Goal: Information Seeking & Learning: Understand process/instructions

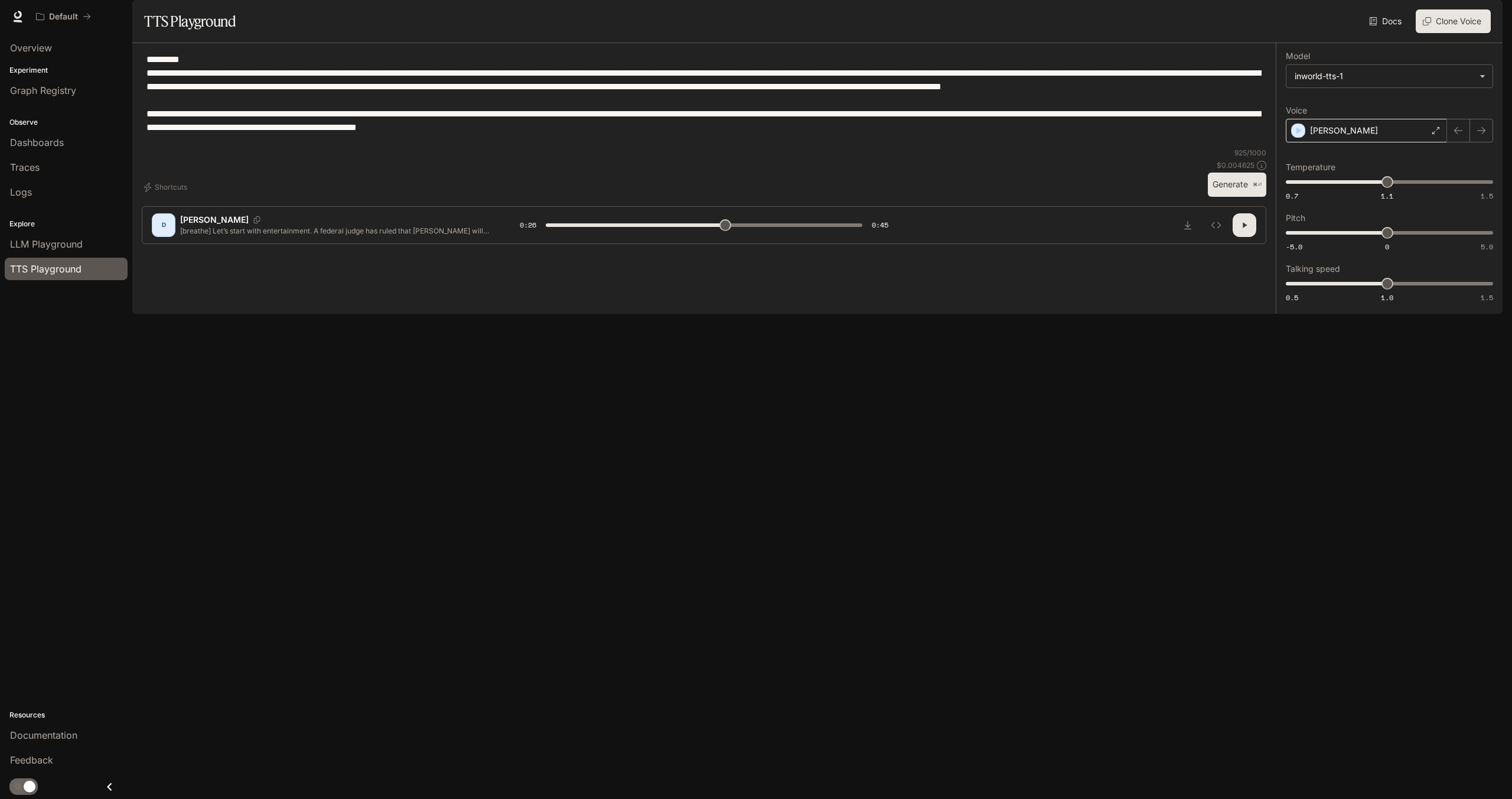
click at [1331, 142] on div "Dennis" at bounding box center [1366, 131] width 161 height 23
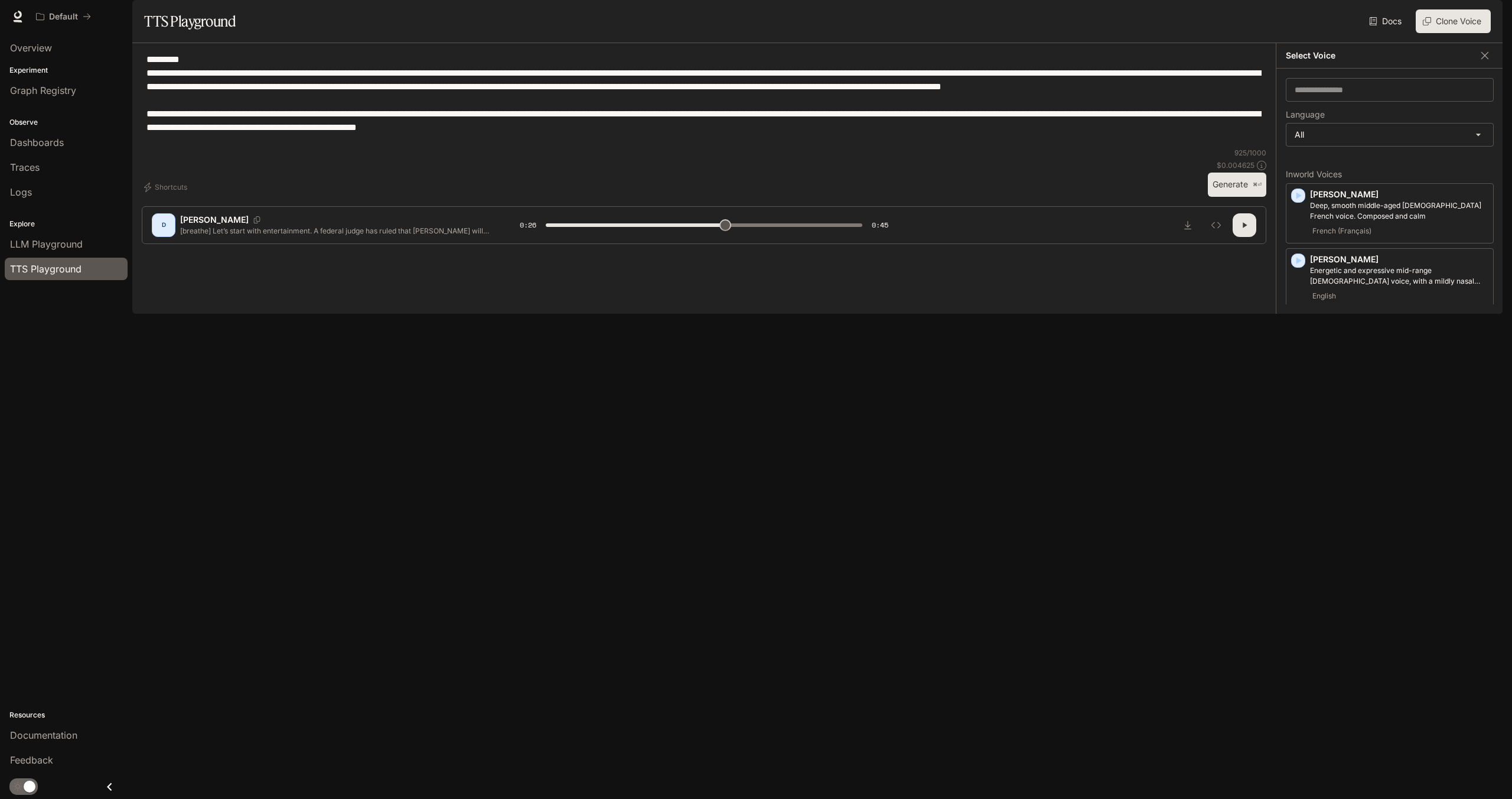
click at [205, 226] on p "Dennis" at bounding box center [214, 219] width 69 height 12
click at [254, 223] on icon "Copy Voice ID" at bounding box center [257, 220] width 6 height 7
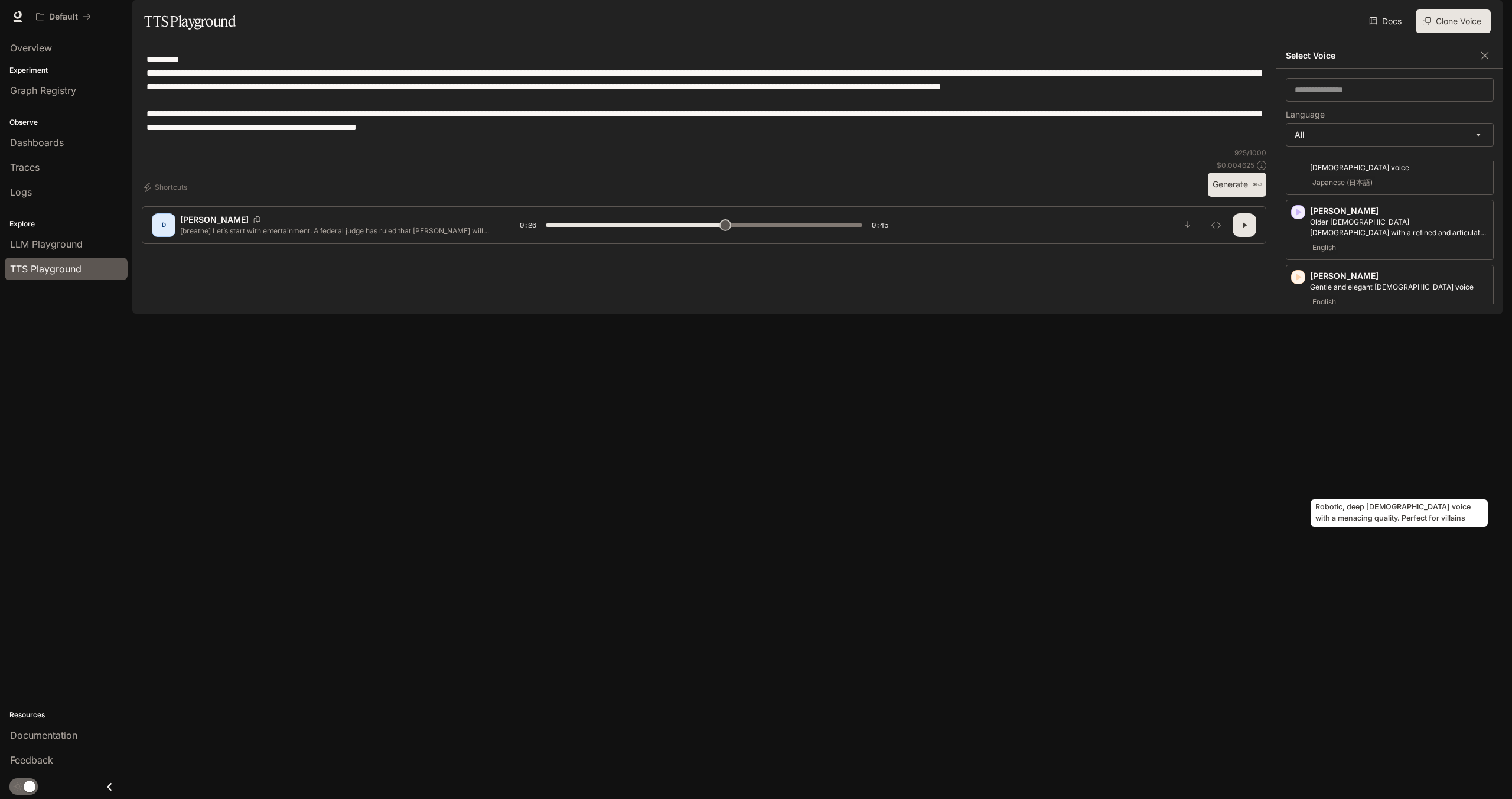
scroll to position [225, 0]
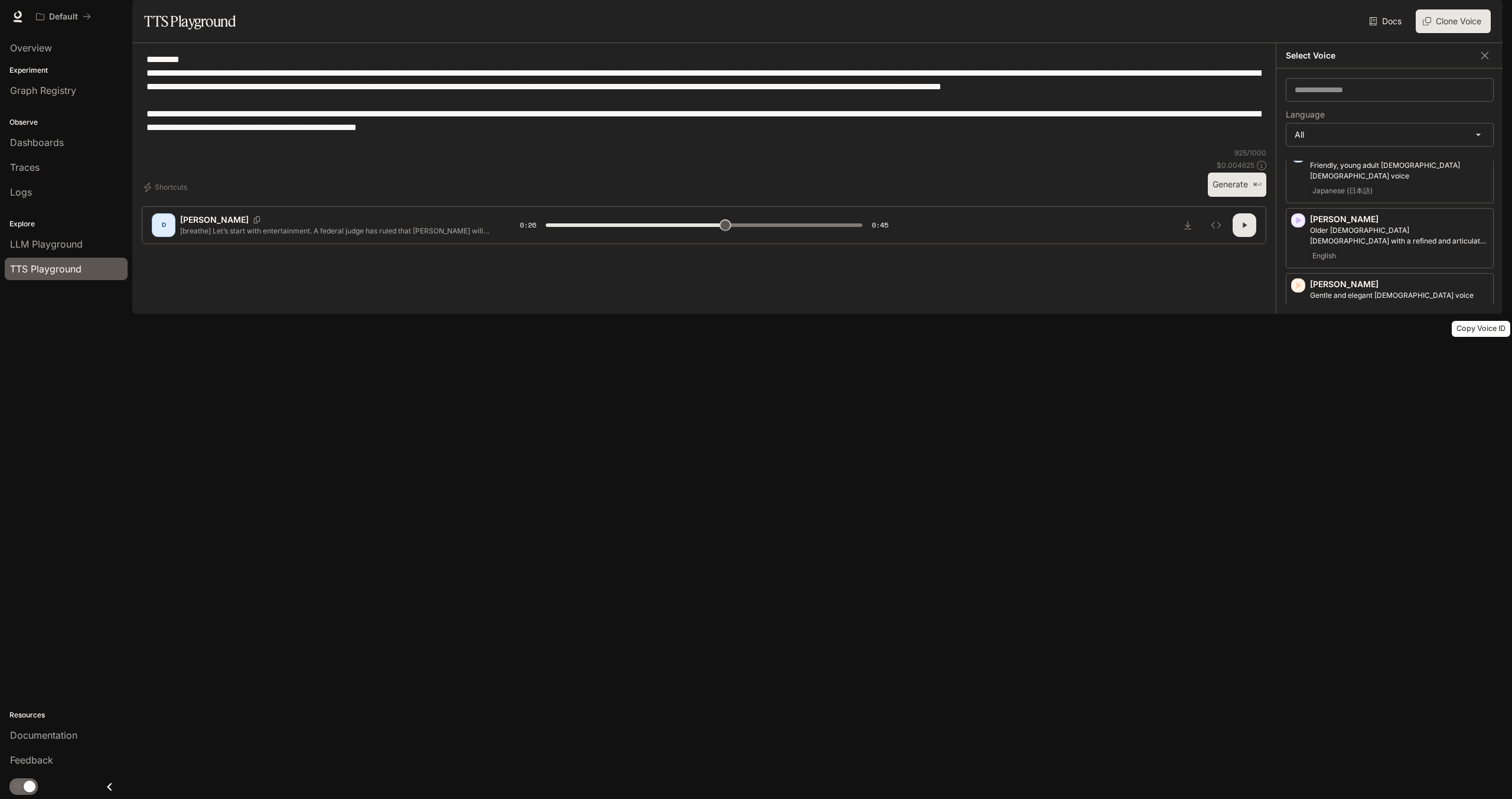
click at [1482, 341] on icon "Copy Voice ID" at bounding box center [1482, 337] width 8 height 10
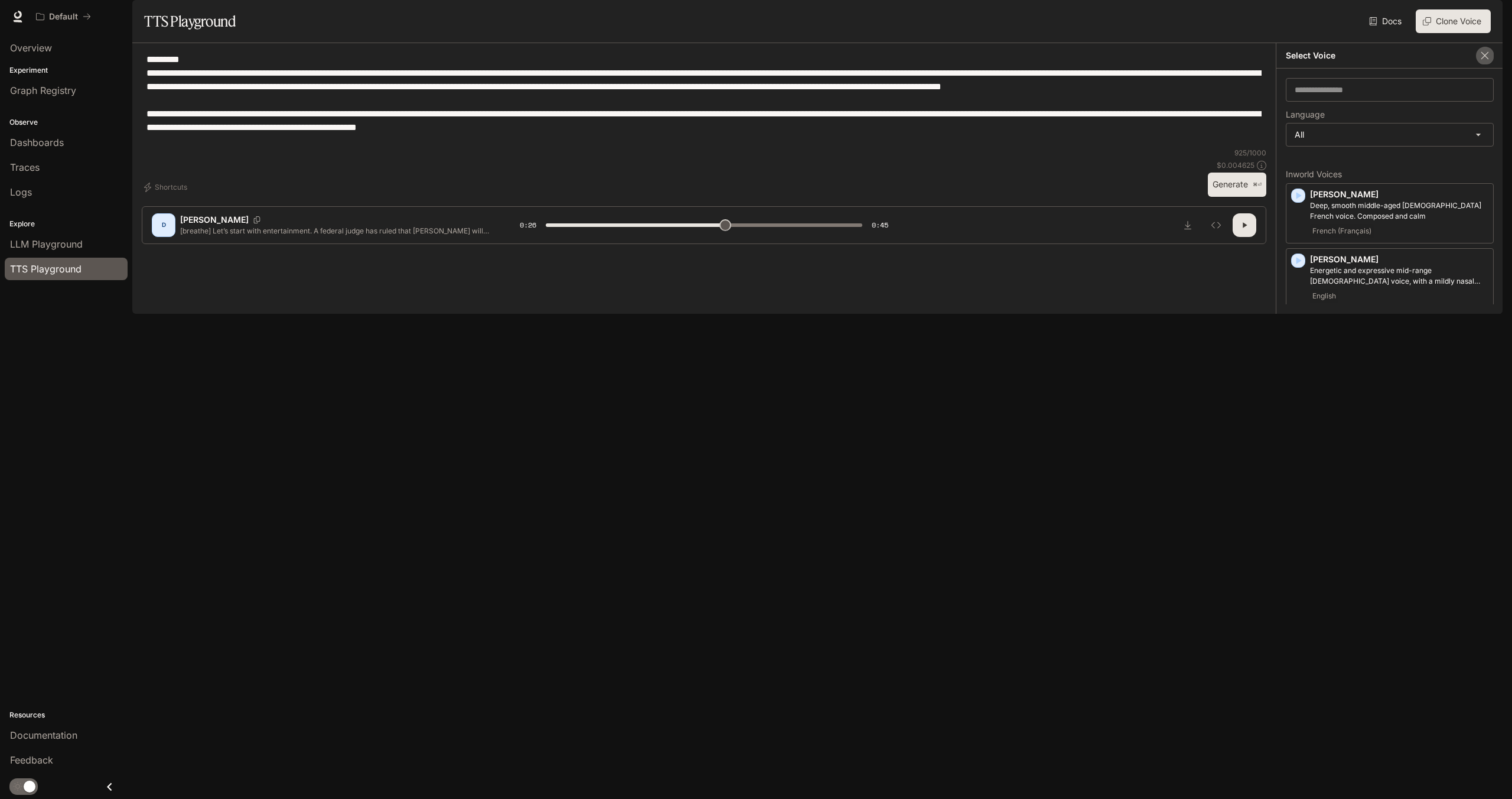
click at [1487, 59] on icon "button" at bounding box center [1485, 56] width 7 height 7
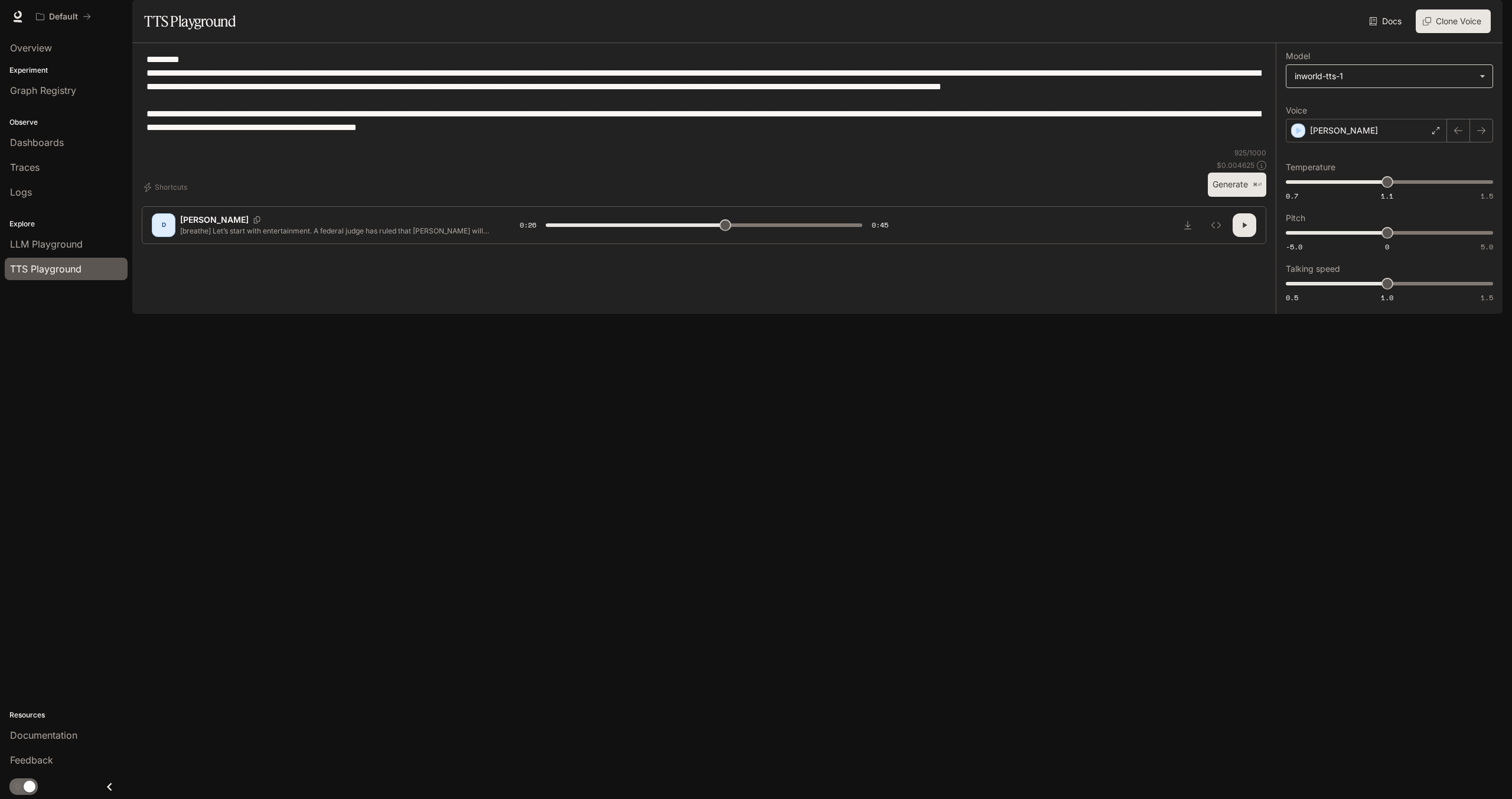
click at [1439, 108] on body "**********" at bounding box center [756, 399] width 1512 height 799
click at [1408, 157] on div "inworld-tts-1-max" at bounding box center [1387, 157] width 186 height 12
type input "**"
type input "**********"
click at [1386, 142] on div "Dennis" at bounding box center [1366, 131] width 161 height 23
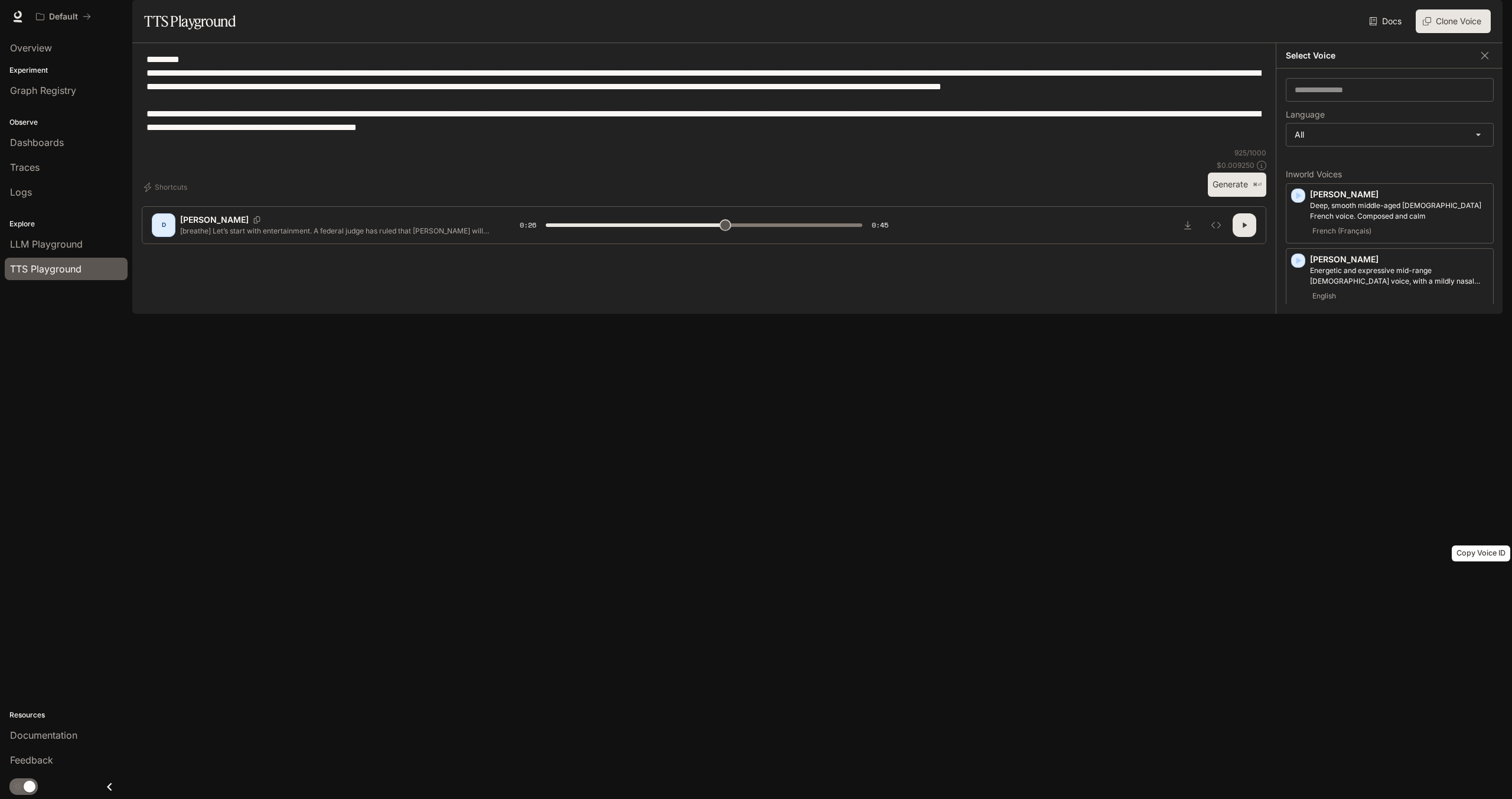
click at [1480, 566] on icon "Copy Voice ID" at bounding box center [1482, 561] width 12 height 10
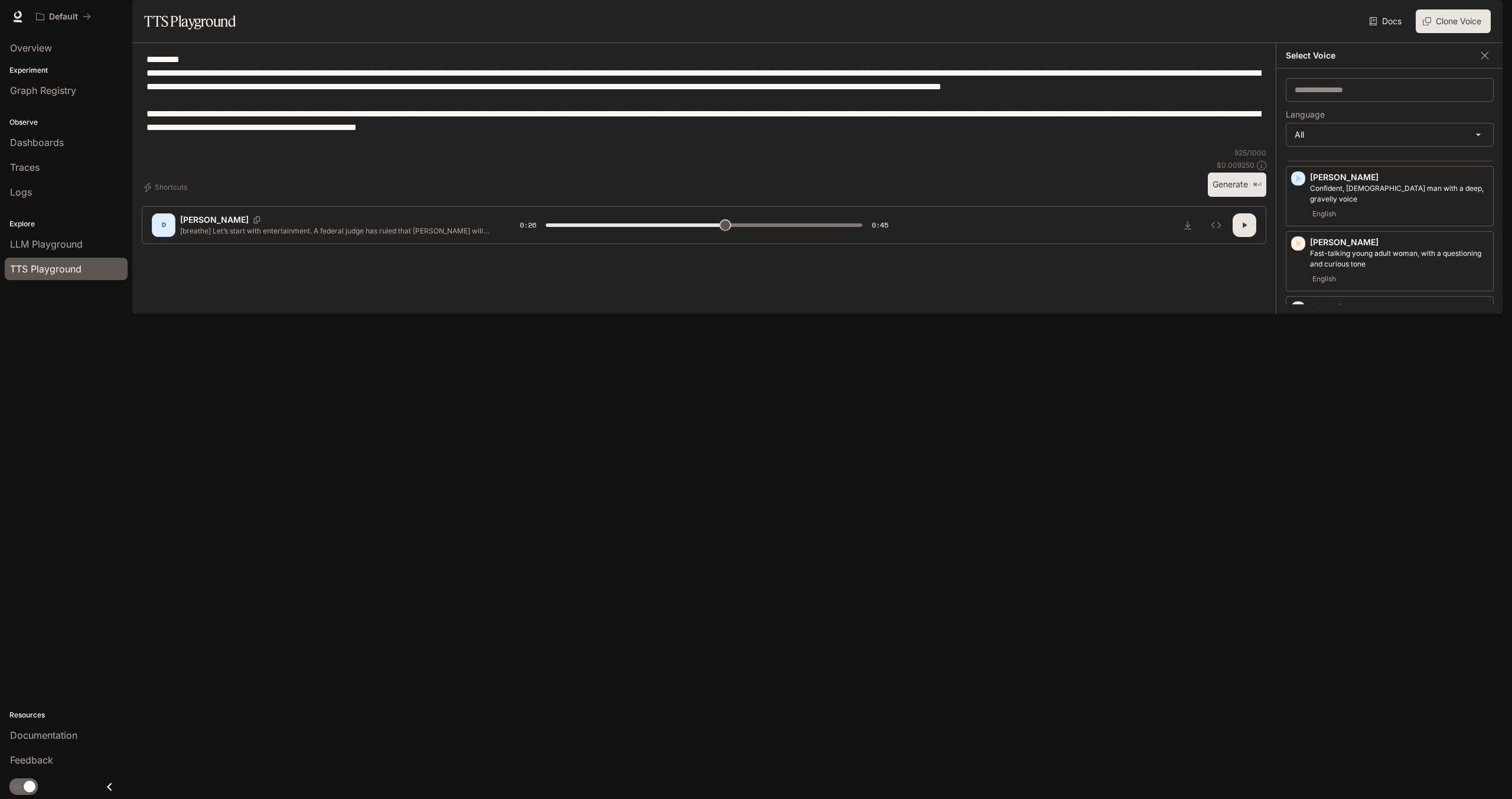
scroll to position [2362, 0]
click at [1219, 230] on icon "Inspect" at bounding box center [1216, 225] width 10 height 10
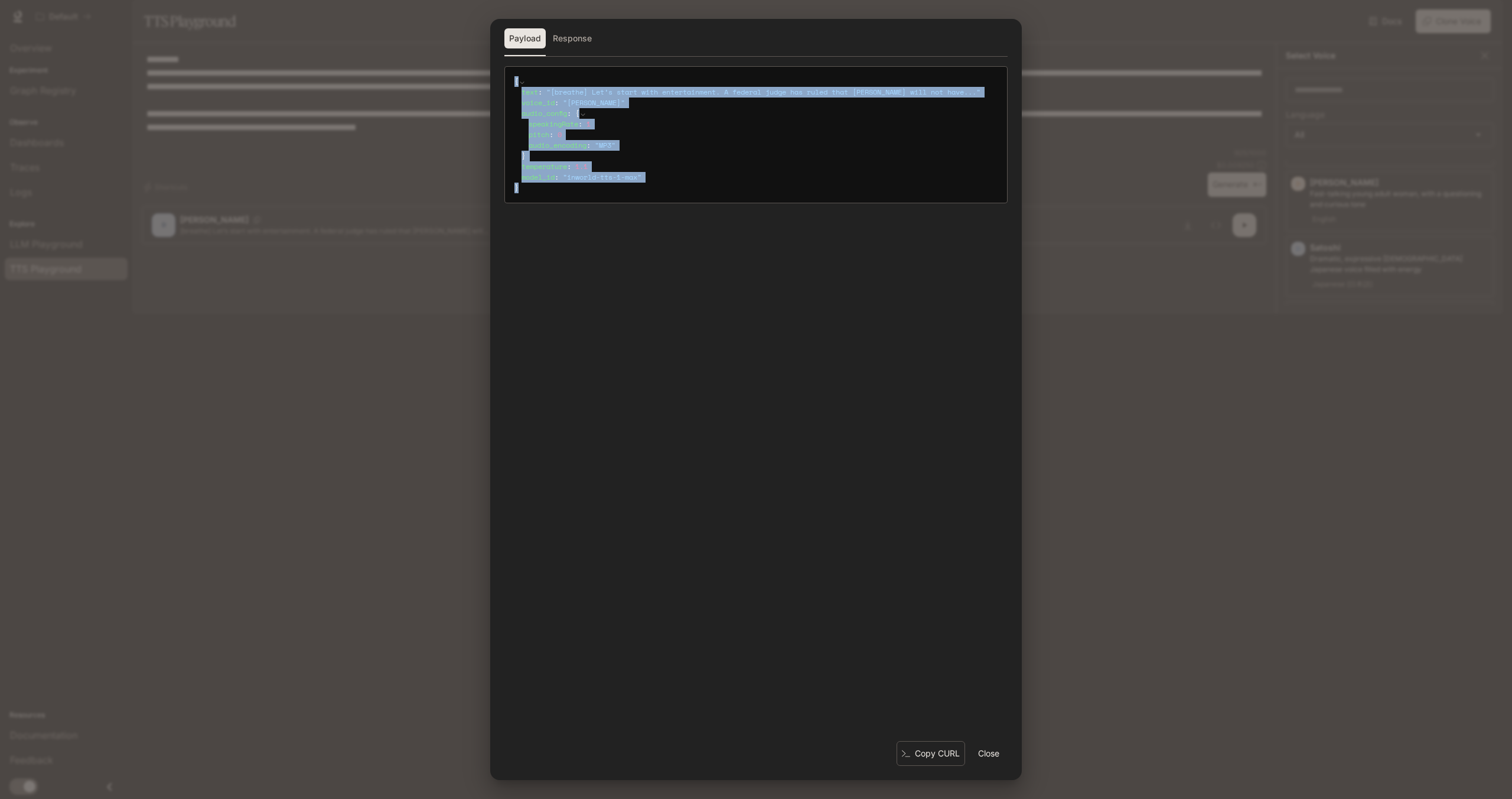
drag, startPoint x: 532, startPoint y: 207, endPoint x: 505, endPoint y: 78, distance: 131.8
click at [505, 78] on div "{ text : " [breathe] Let’s start with entertainment. A federal judge has ruled …" at bounding box center [756, 135] width 503 height 137
copy code "{ text : " [breathe] Let’s start with entertainment. A federal judge has ruled …"
click at [577, 41] on button "Response" at bounding box center [572, 38] width 49 height 20
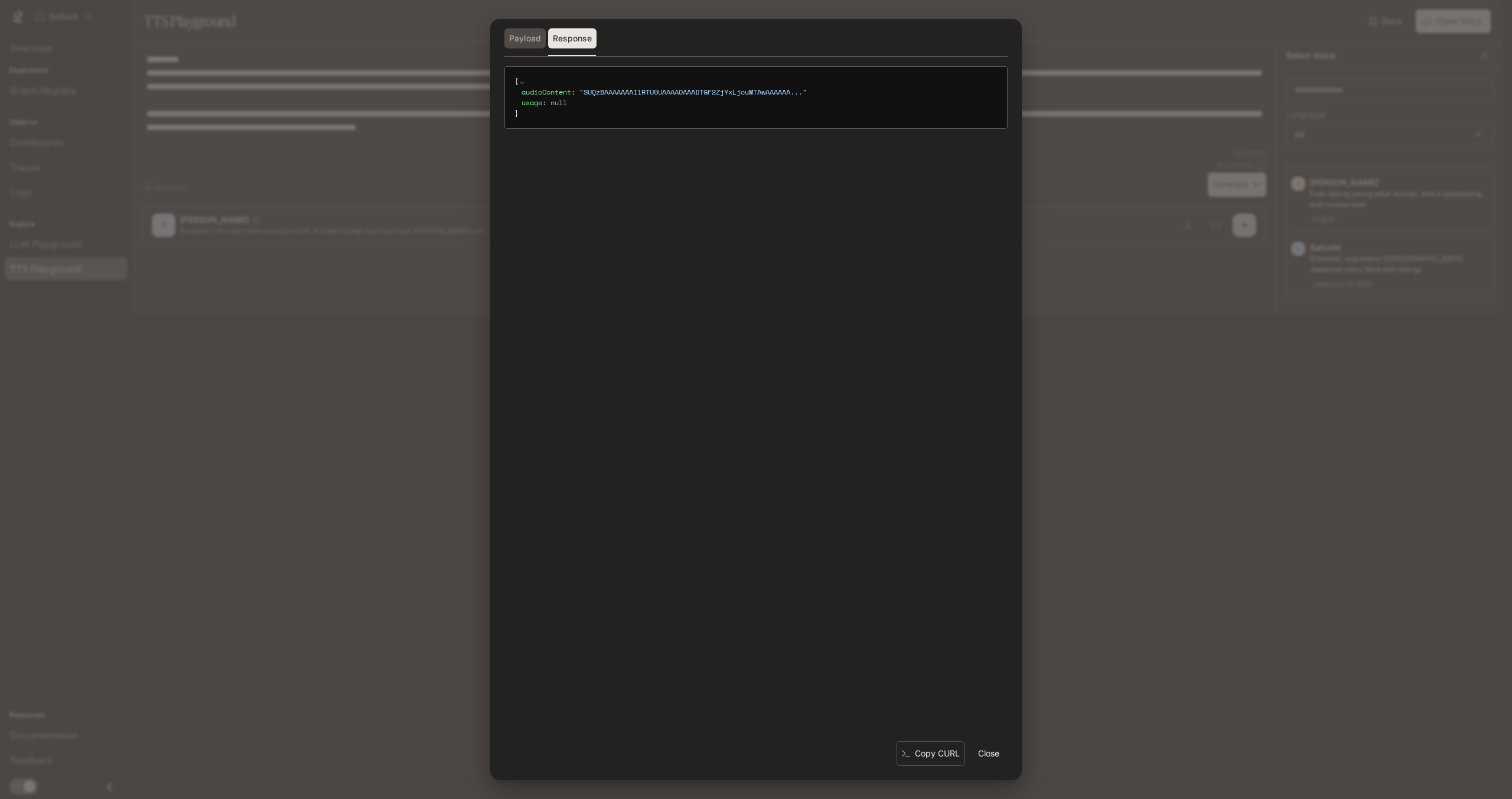
click at [527, 39] on button "Payload" at bounding box center [525, 38] width 41 height 20
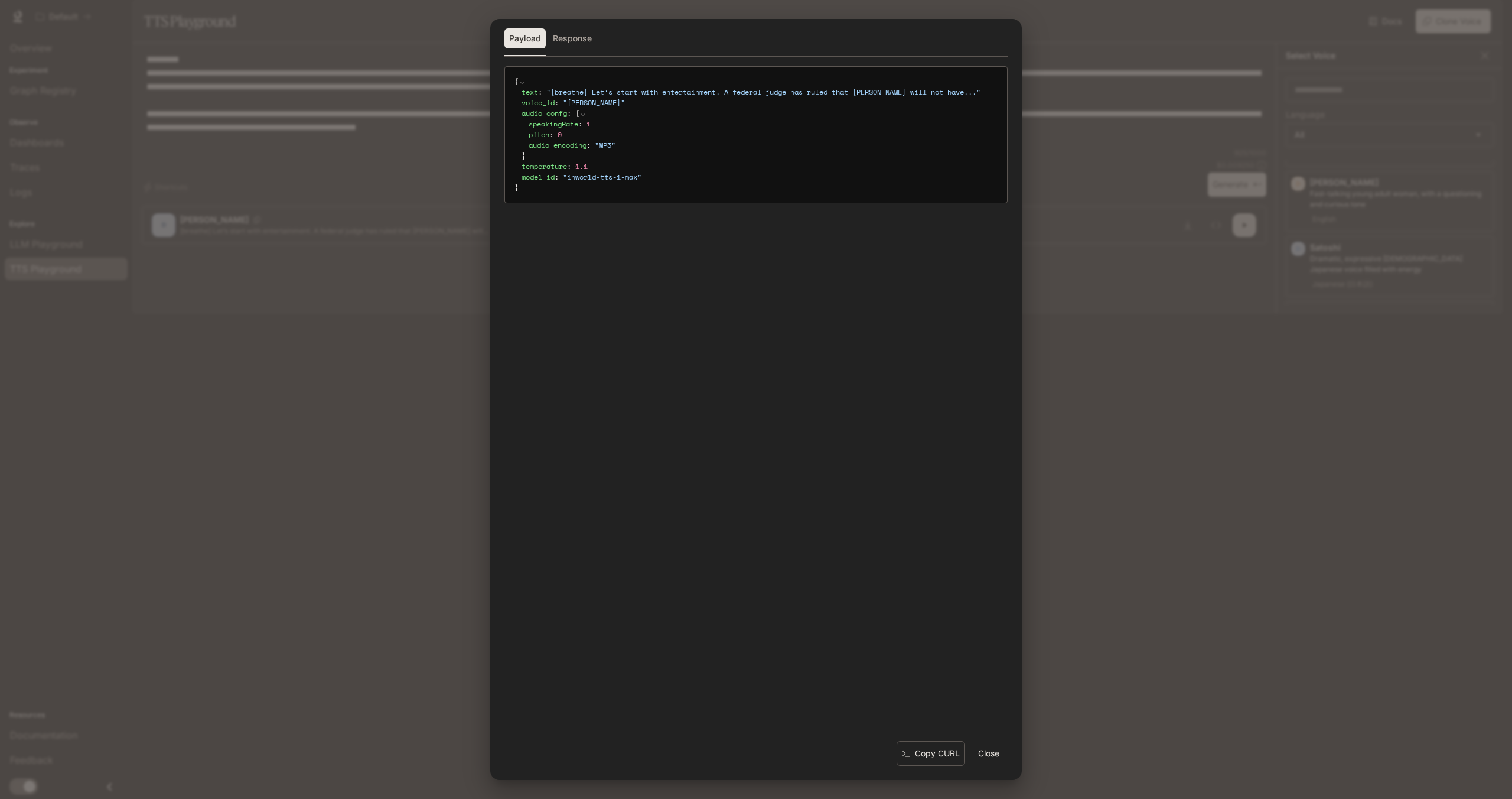
click at [0, 0] on icon at bounding box center [0, 0] width 0 height 0
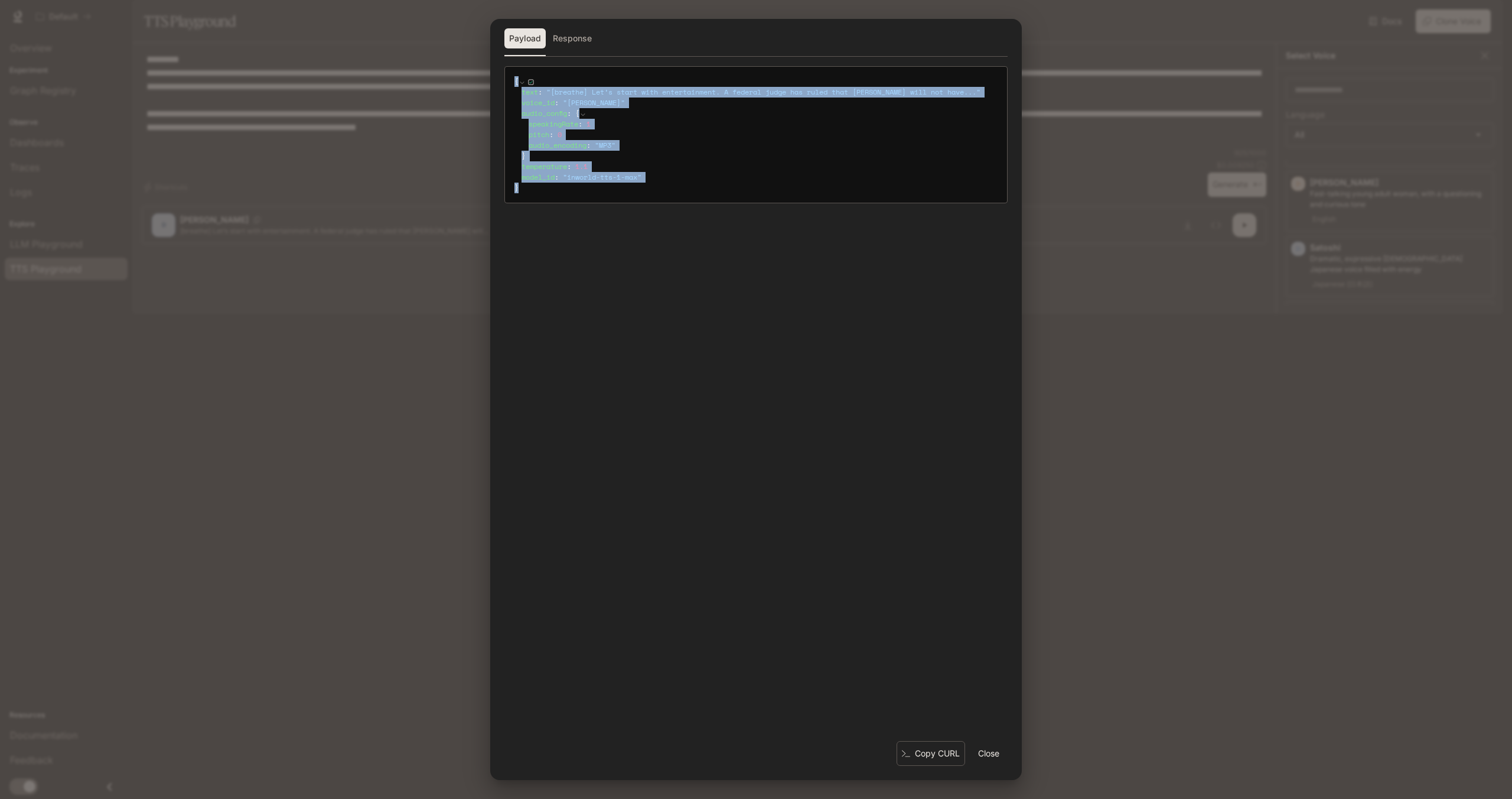
drag, startPoint x: 553, startPoint y: 203, endPoint x: 485, endPoint y: 82, distance: 138.8
click at [485, 82] on div "Payload Response { text : " [breathe] Let’s start with entertainment. A federal…" at bounding box center [756, 399] width 1512 height 799
copy code "{ text : " [breathe] Let’s start with entertainment. A federal judge has ruled …"
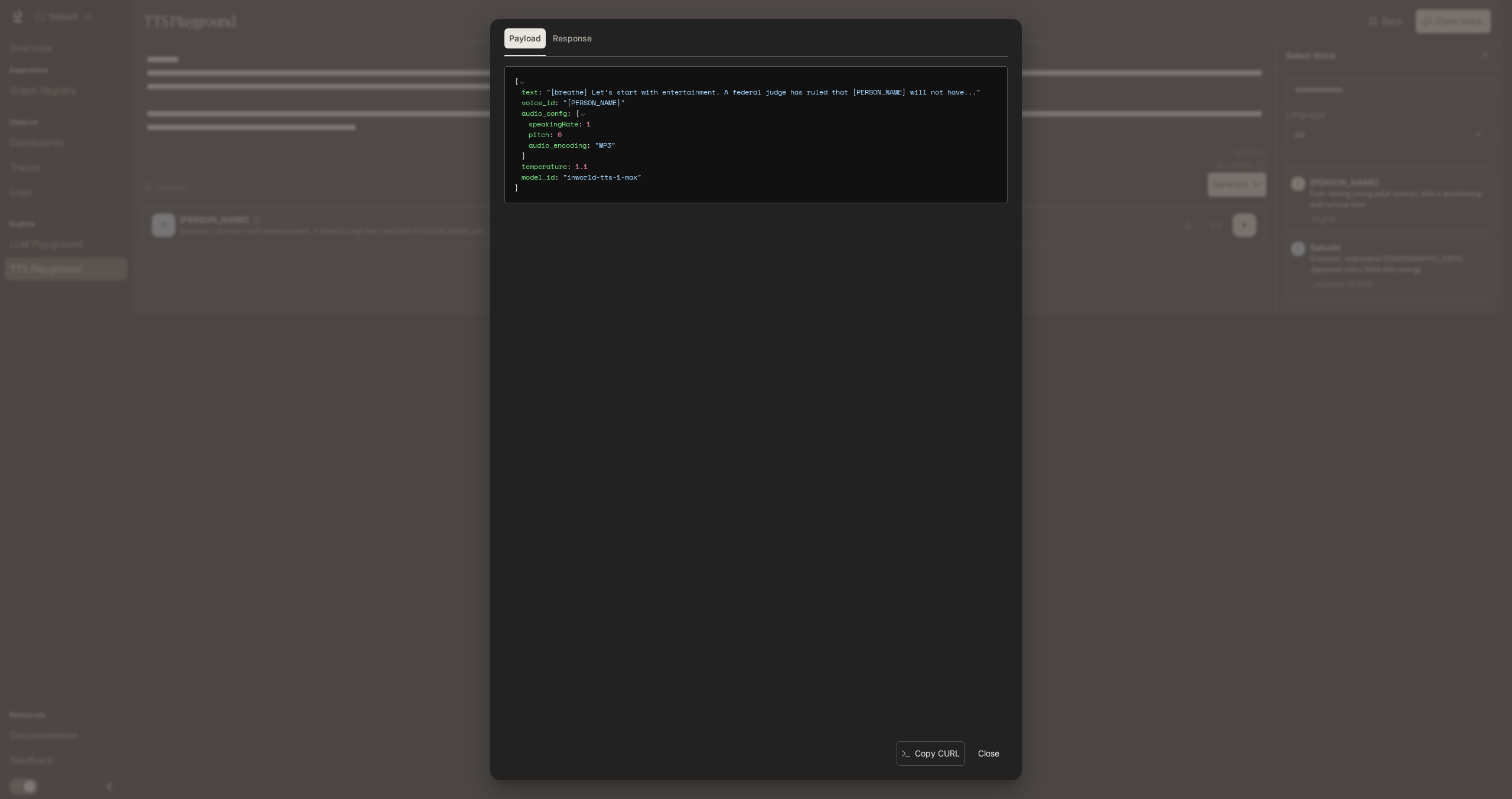
click at [438, 491] on div "Payload Response { text : " [breathe] Let’s start with entertainment. A federal…" at bounding box center [756, 399] width 1512 height 799
type input "**"
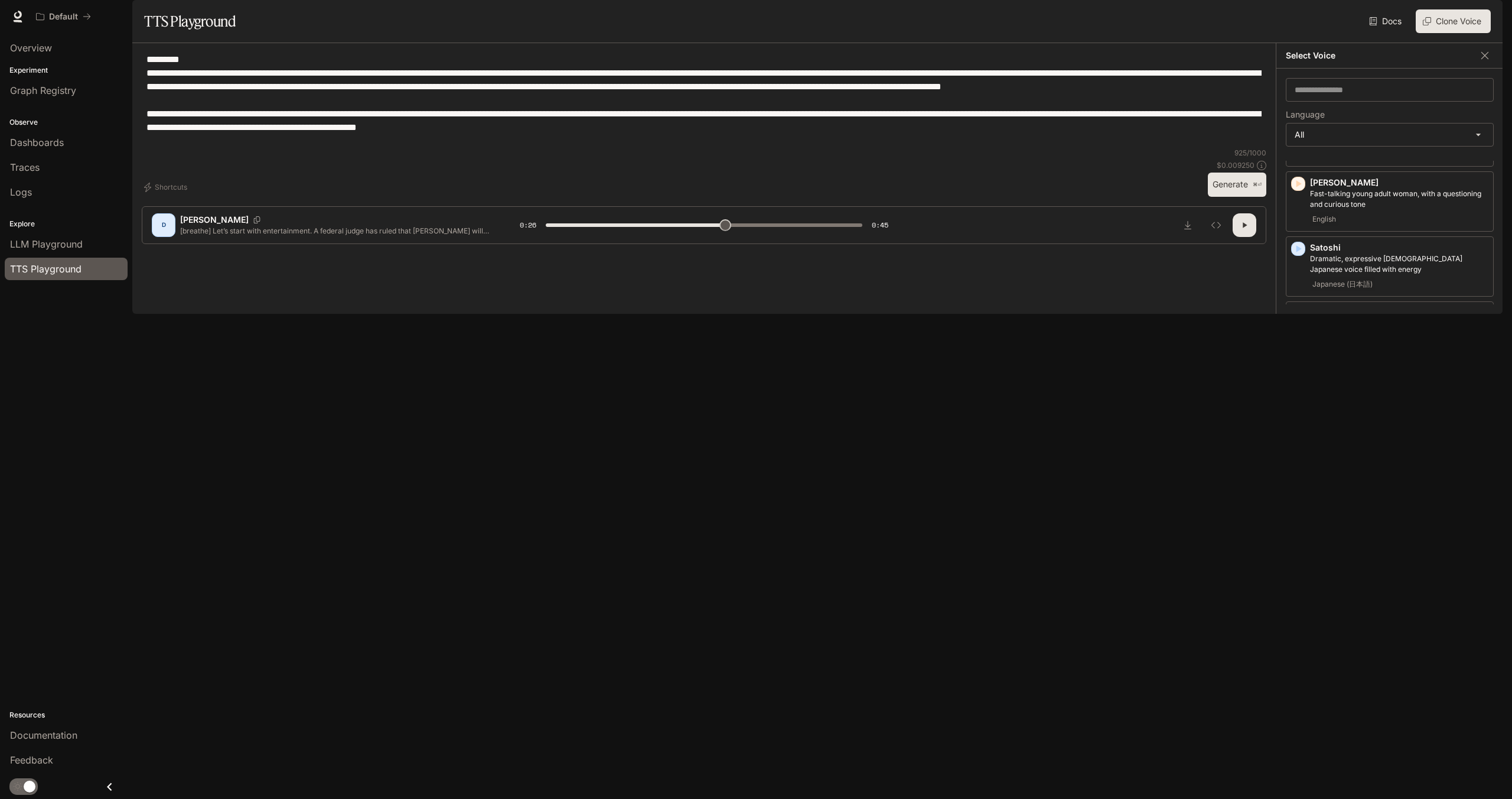
scroll to position [1564, 0]
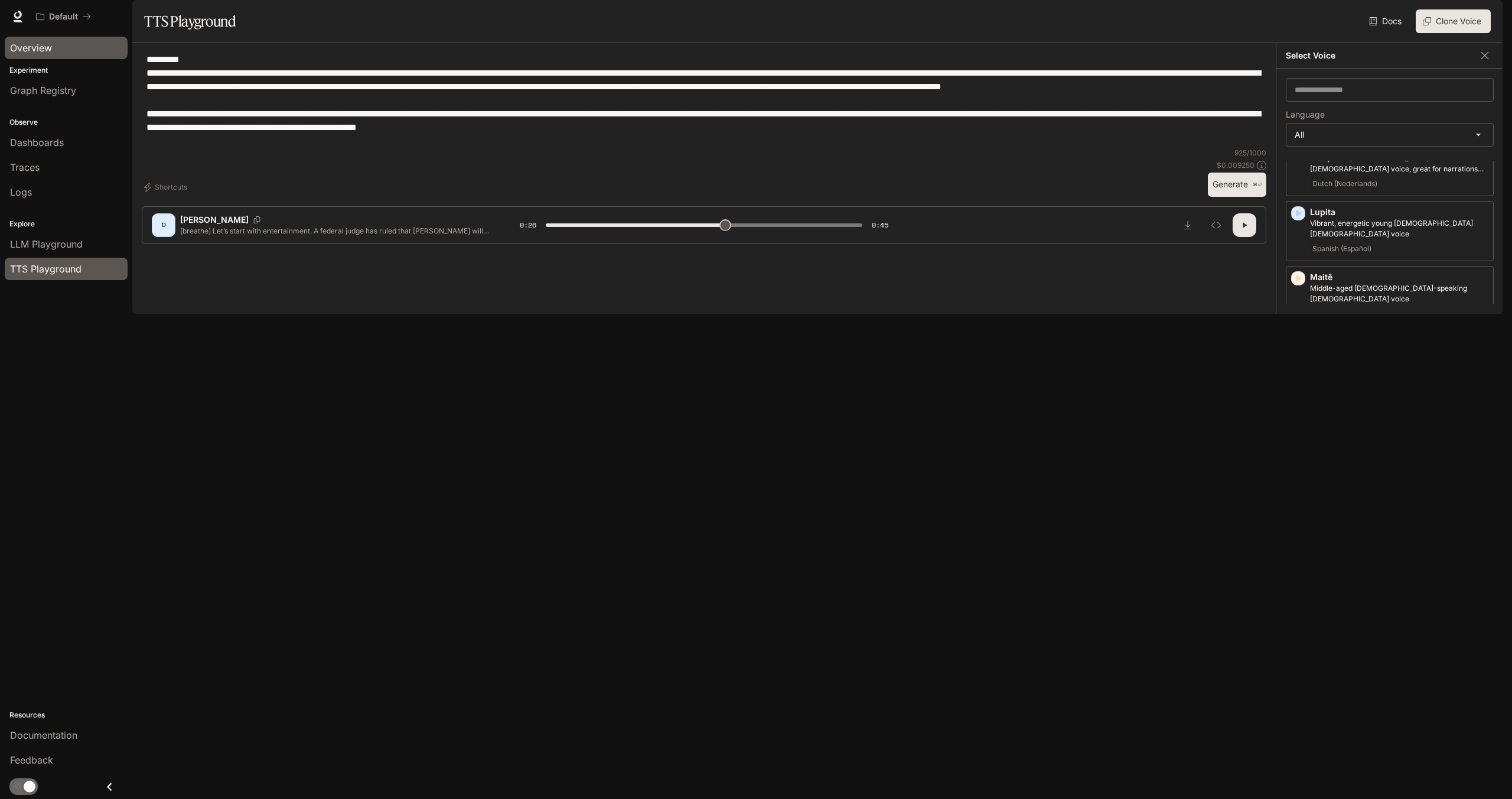
click at [62, 47] on div "Overview" at bounding box center [66, 47] width 112 height 14
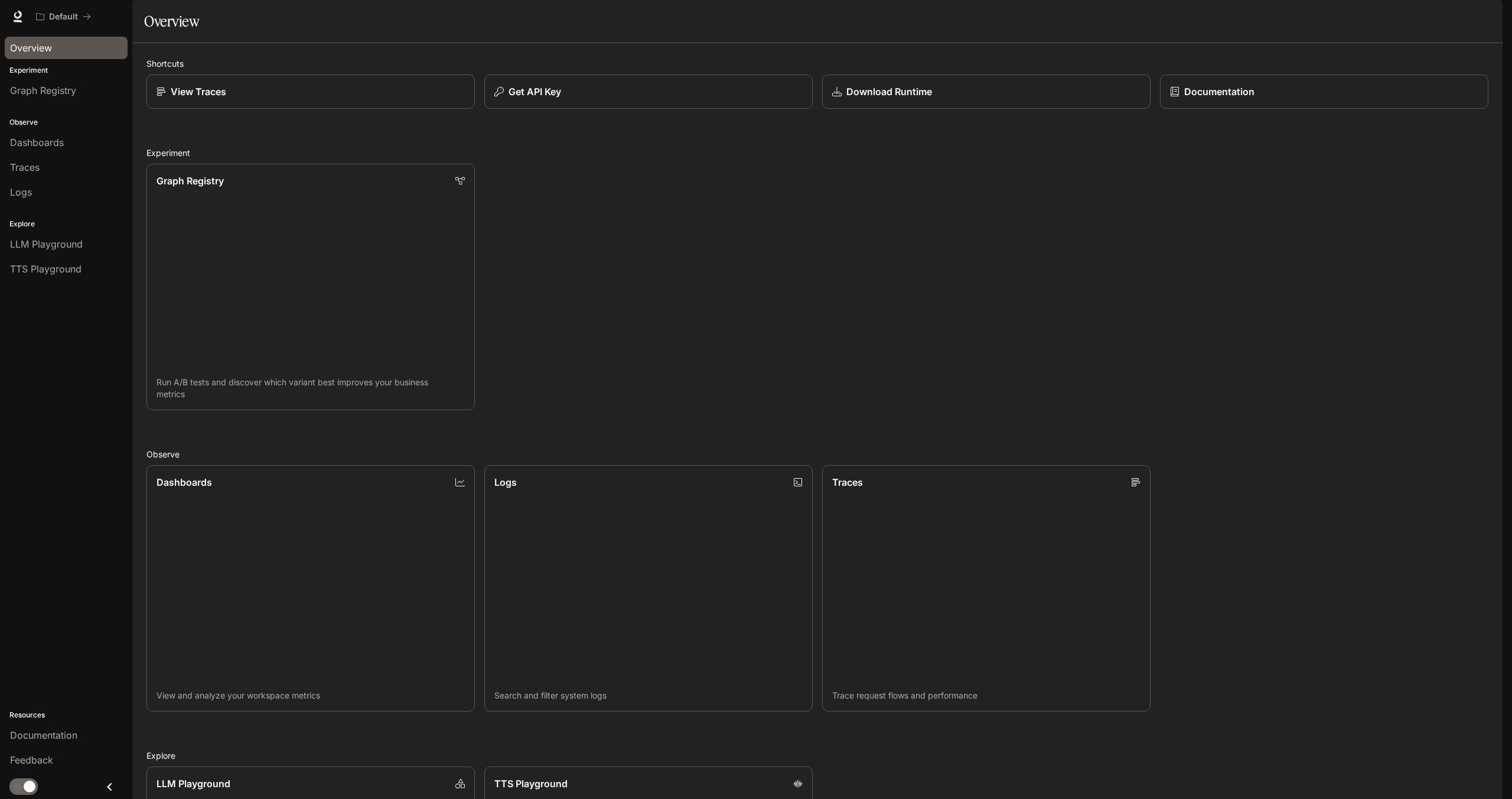
click at [1485, 22] on img "button" at bounding box center [1486, 16] width 16 height 16
click at [1386, 91] on span "Billing" at bounding box center [1412, 87] width 152 height 12
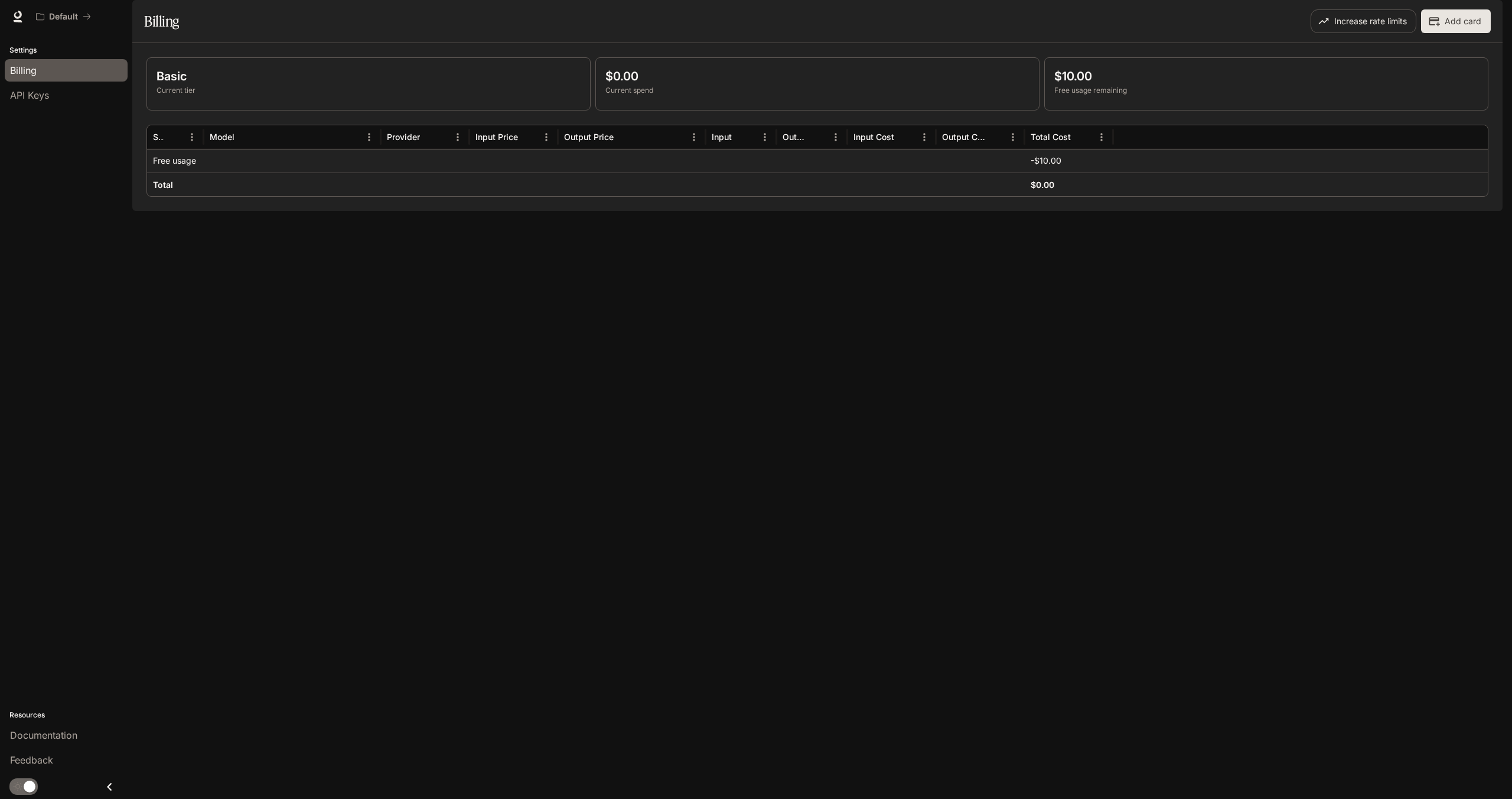
click at [1039, 167] on p "-$10.00" at bounding box center [1046, 160] width 31 height 12
click at [93, 100] on div "API Keys" at bounding box center [66, 95] width 112 height 14
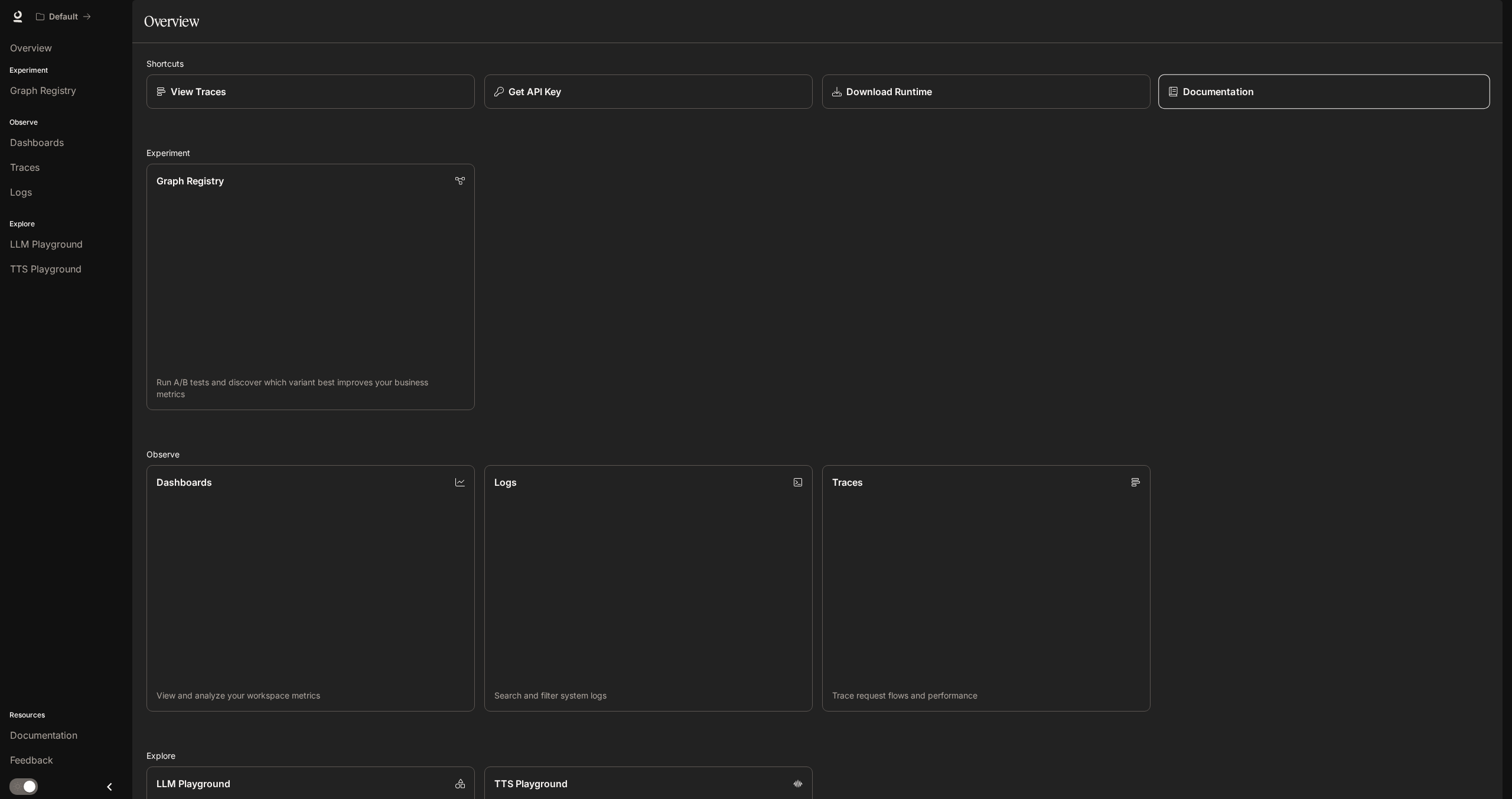
click at [1235, 99] on p "Documentation" at bounding box center [1218, 91] width 71 height 14
